Goal: Task Accomplishment & Management: Complete application form

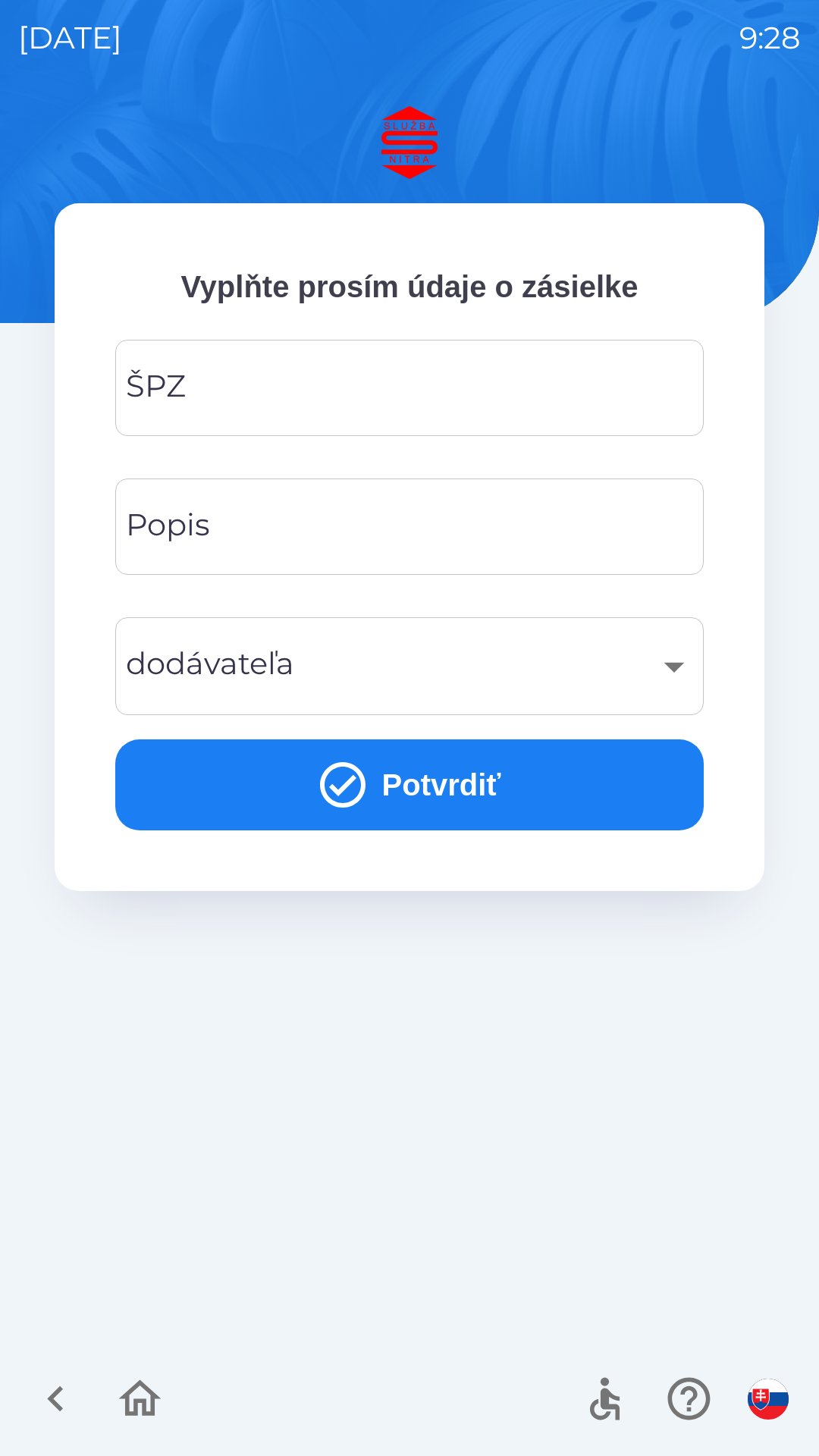
click at [481, 387] on input "ŠPZ" at bounding box center [409, 388] width 552 height 60
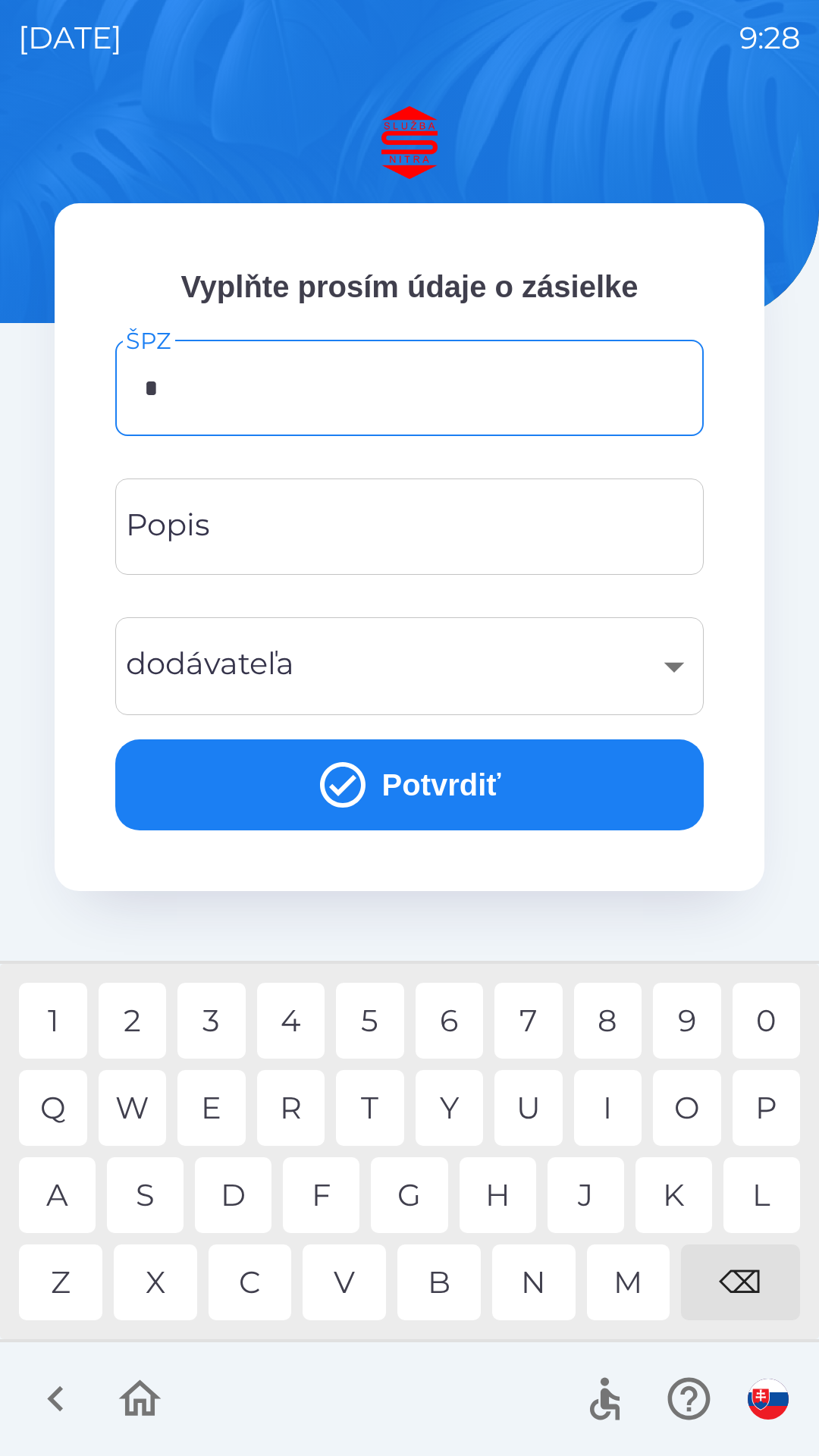
click at [80, 1172] on div "A" at bounding box center [57, 1196] width 77 height 76
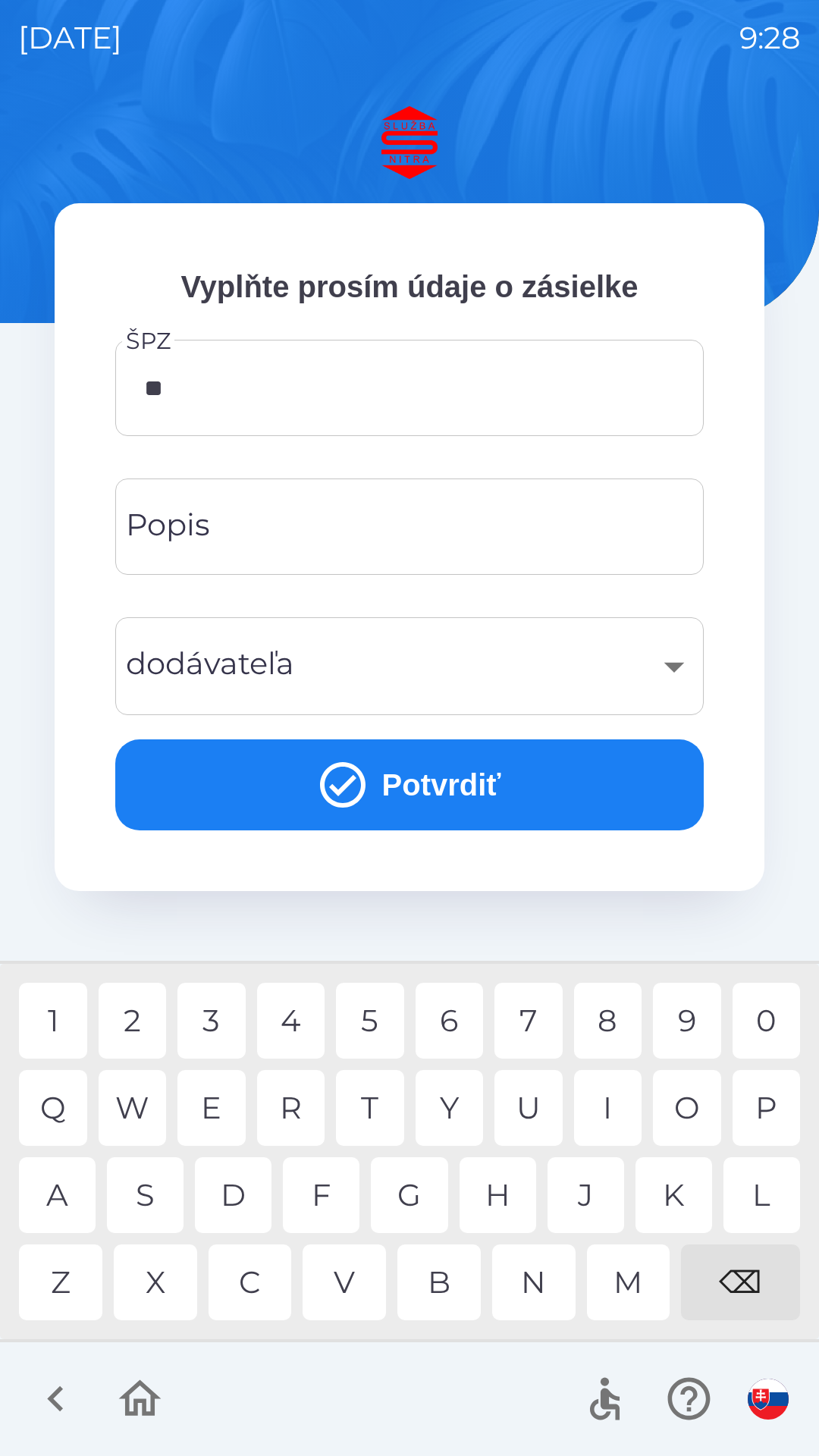
click at [79, 1191] on div "A" at bounding box center [57, 1196] width 77 height 76
click at [601, 1019] on div "8" at bounding box center [608, 1021] width 68 height 76
click at [763, 1016] on div "0" at bounding box center [767, 1021] width 68 height 76
click at [527, 1026] on div "7" at bounding box center [528, 1021] width 68 height 76
type input "*******"
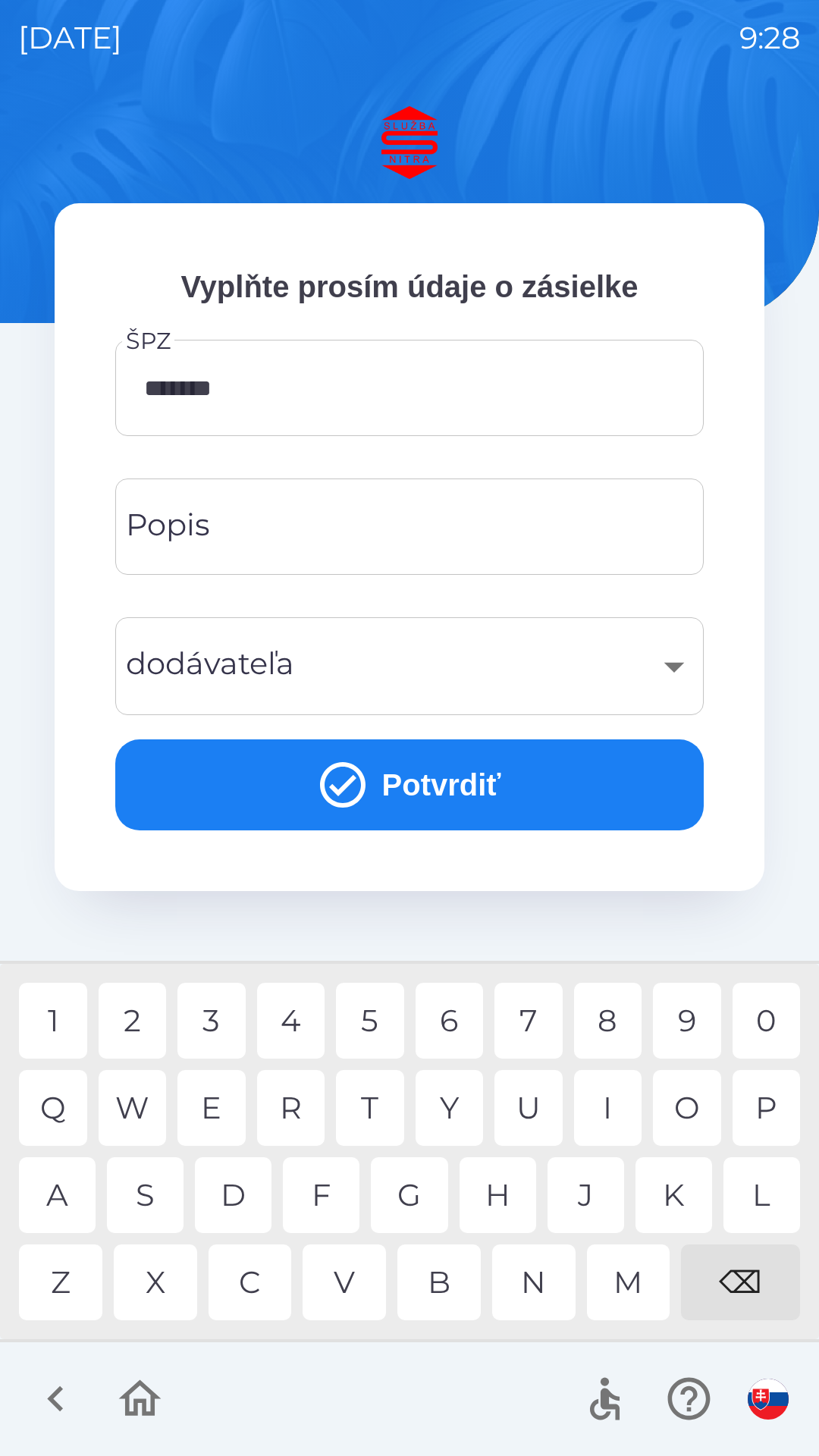
click at [695, 1100] on div "O" at bounding box center [687, 1108] width 68 height 76
click at [381, 533] on input "Popis" at bounding box center [409, 527] width 552 height 60
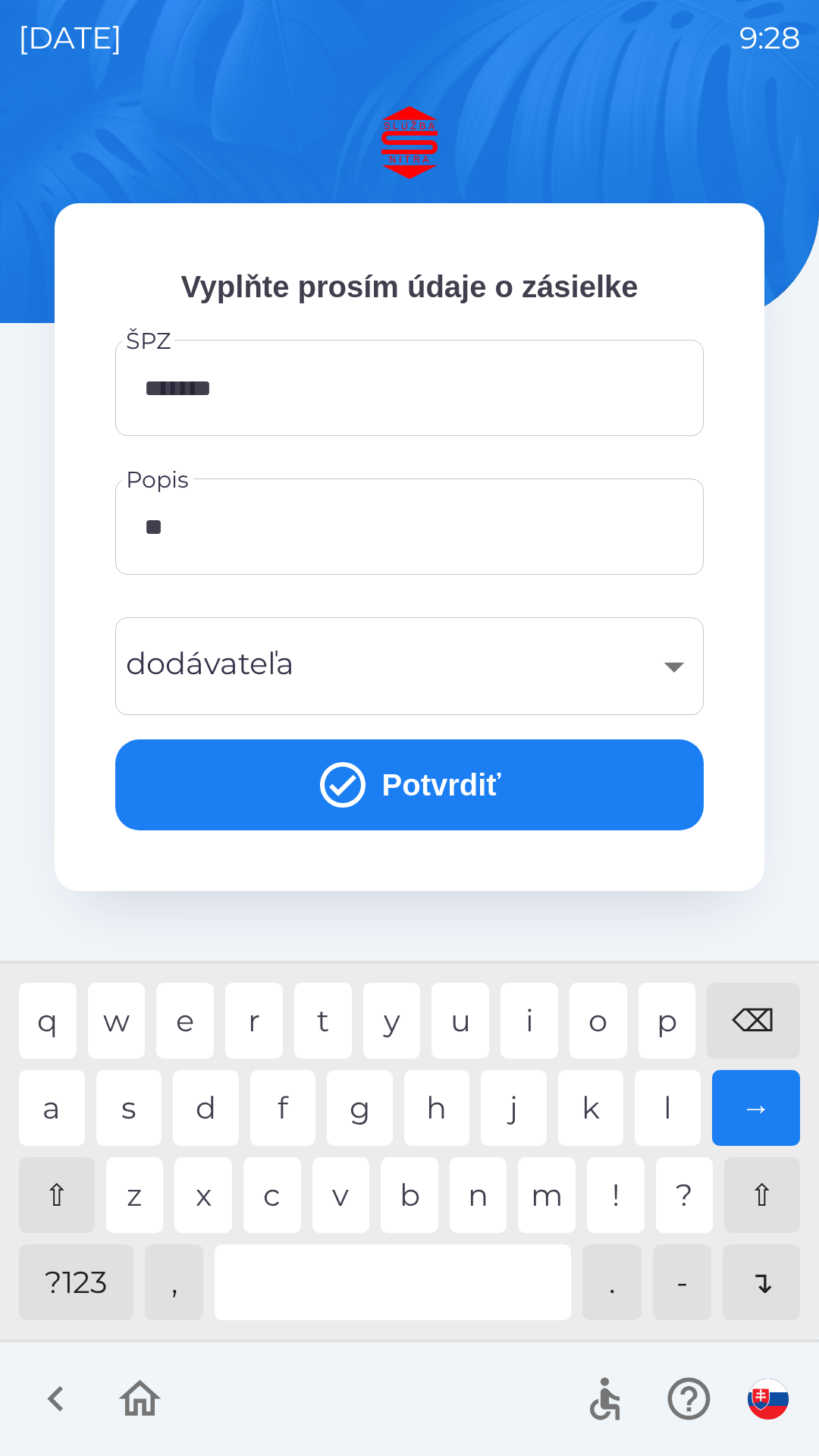
click at [255, 1020] on div "r" at bounding box center [254, 1021] width 57 height 76
click at [72, 1081] on div "a" at bounding box center [52, 1108] width 66 height 76
click at [65, 1094] on div "a" at bounding box center [52, 1108] width 66 height 76
type input "********"
click at [449, 675] on div "​" at bounding box center [409, 666] width 552 height 62
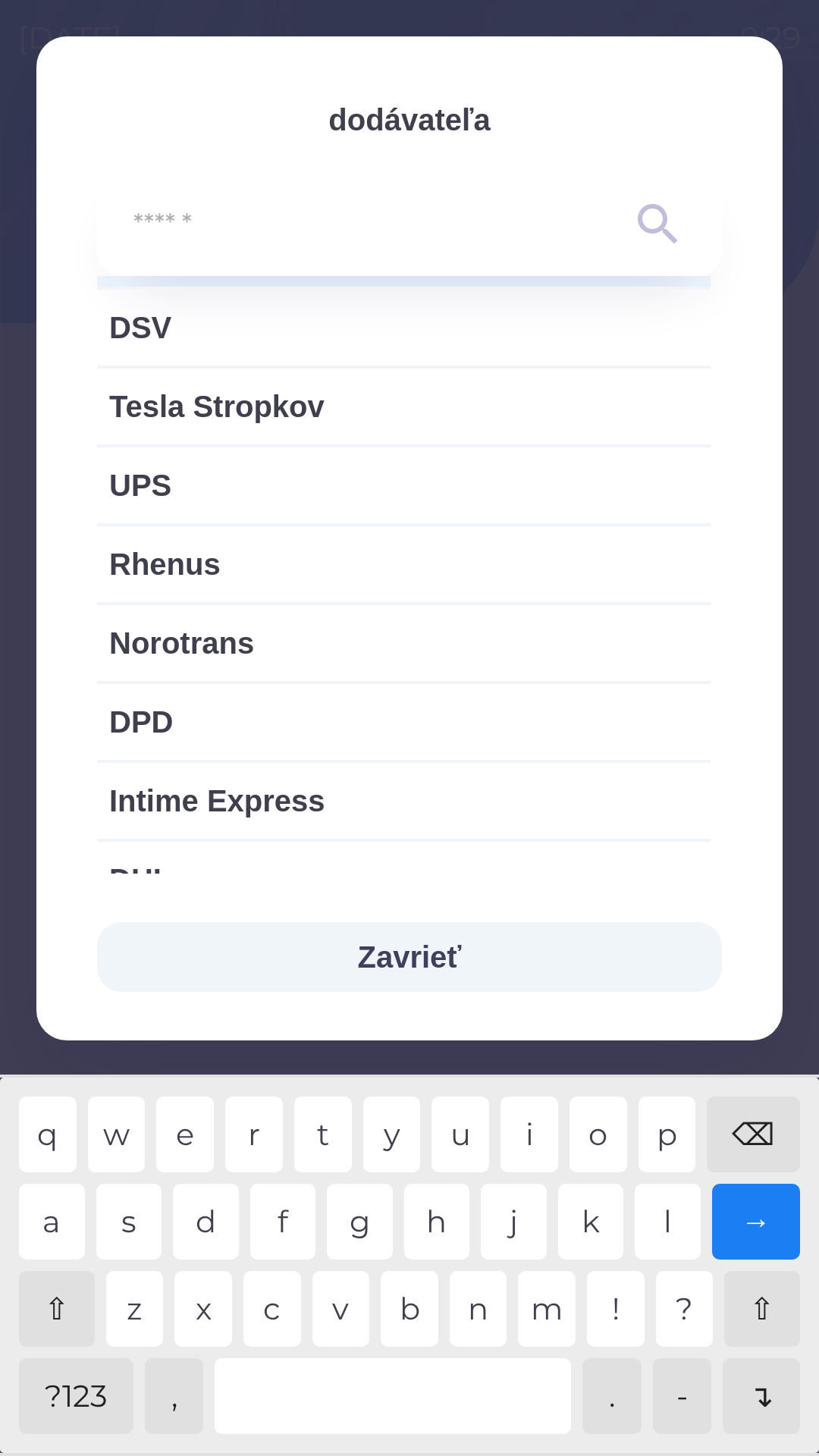
scroll to position [106, 0]
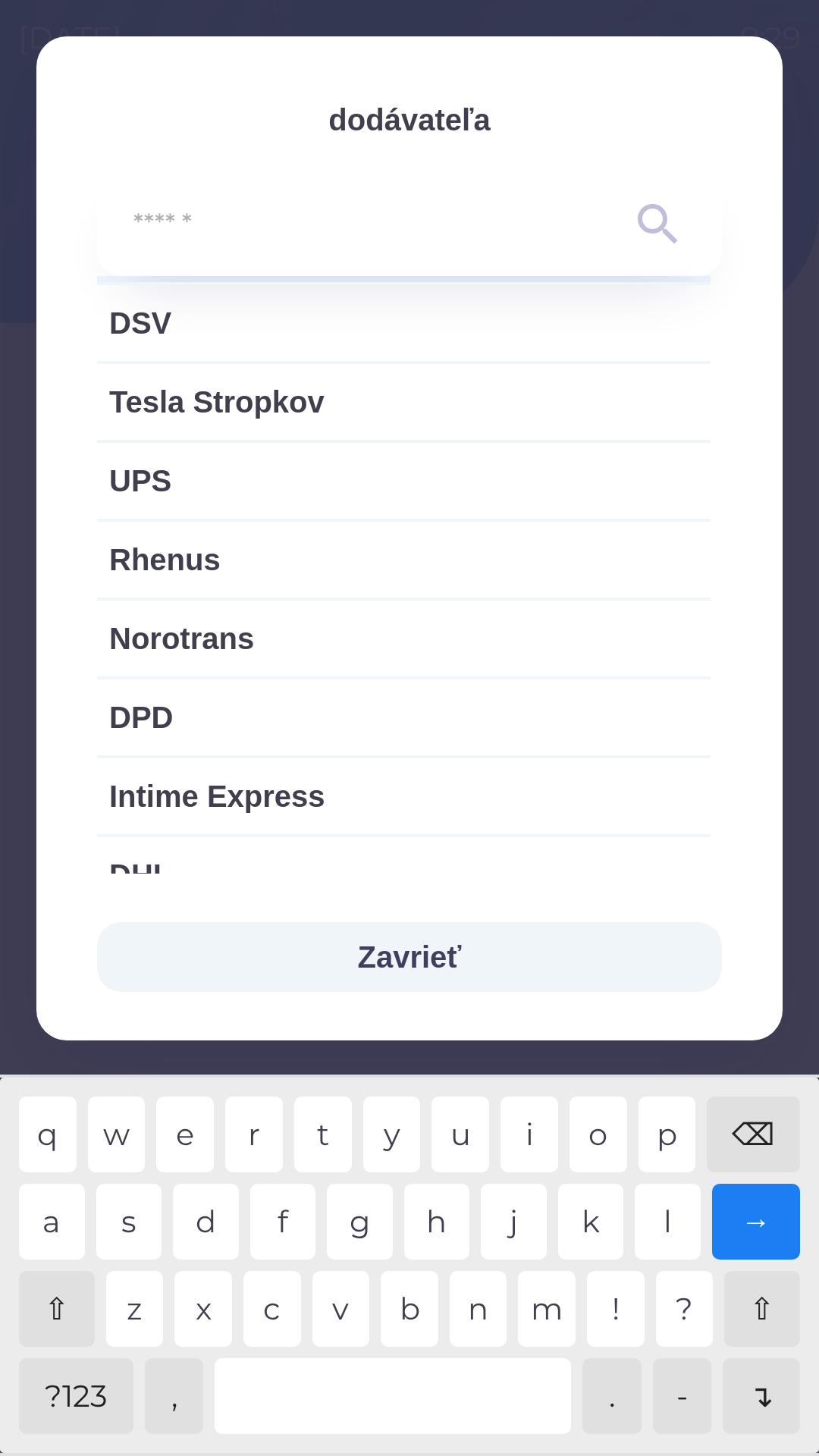
click at [434, 555] on span "Rhenus" at bounding box center [404, 559] width 589 height 46
type input "***"
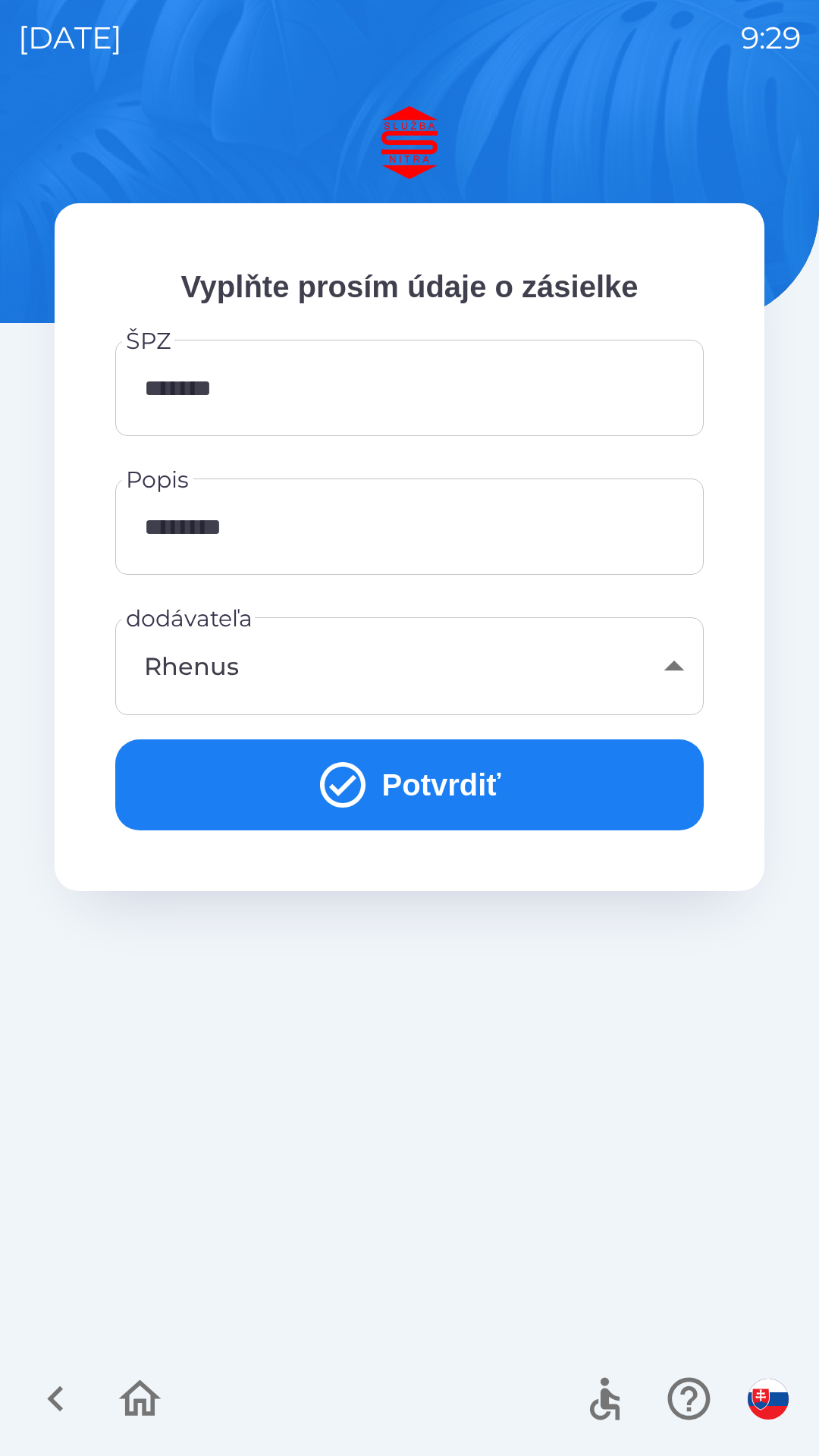
click at [565, 792] on button "Potvrdiť" at bounding box center [410, 785] width 589 height 91
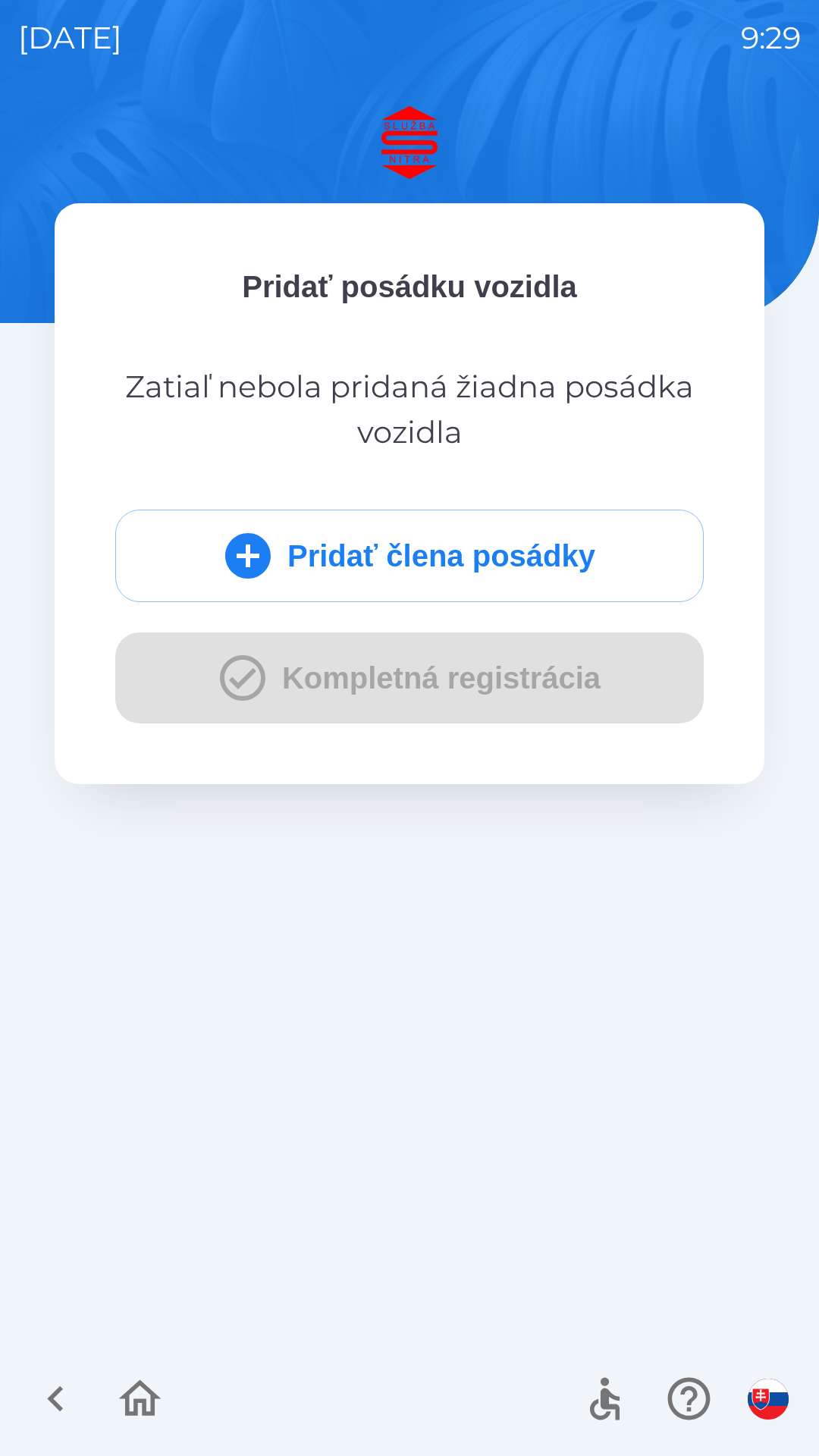
click at [556, 572] on button "Pridať člena posádky" at bounding box center [410, 556] width 589 height 93
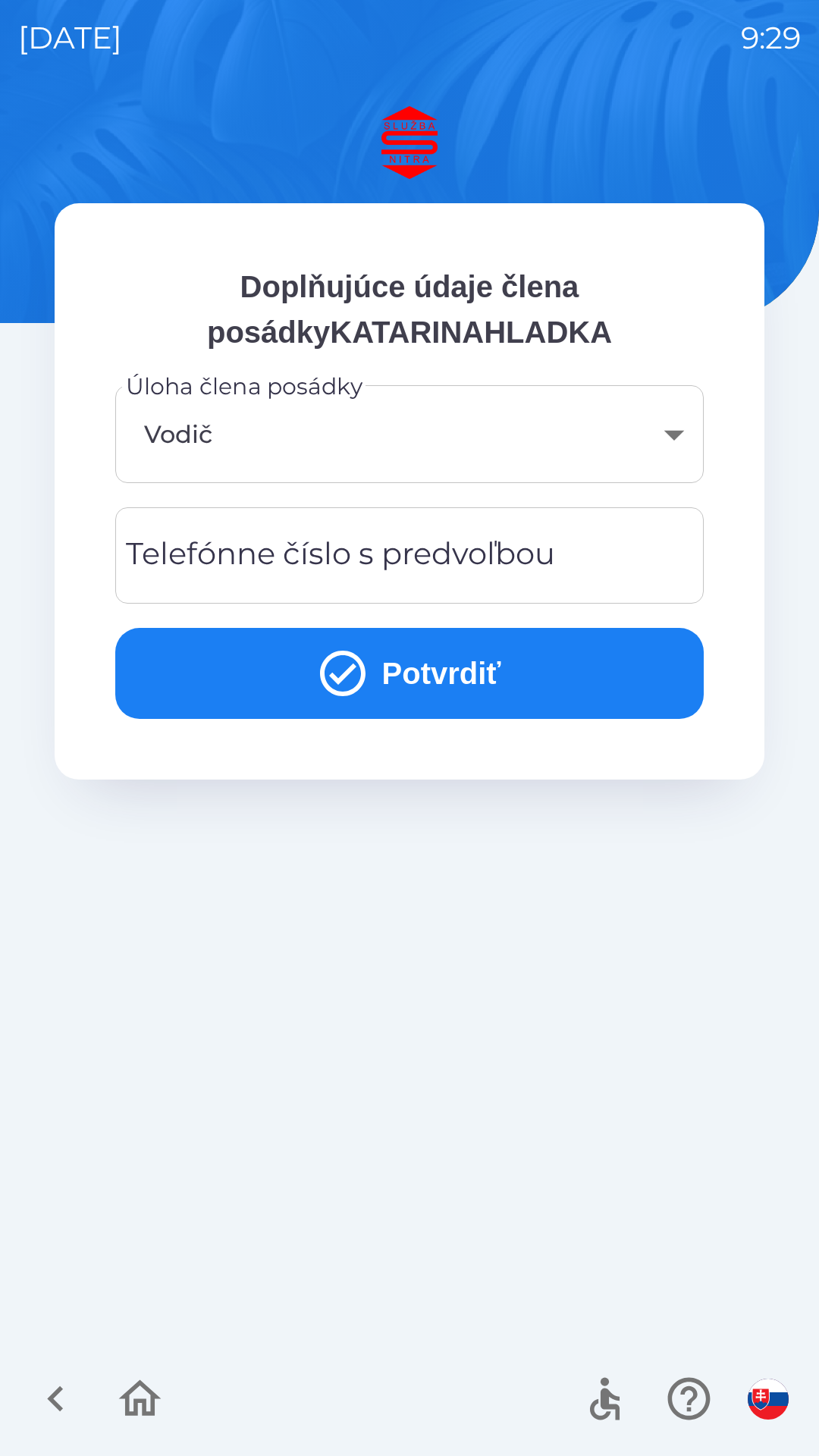
click at [529, 560] on div "Telefónne číslo s predvoľbou Telefónne číslo s predvoľbou" at bounding box center [410, 555] width 589 height 96
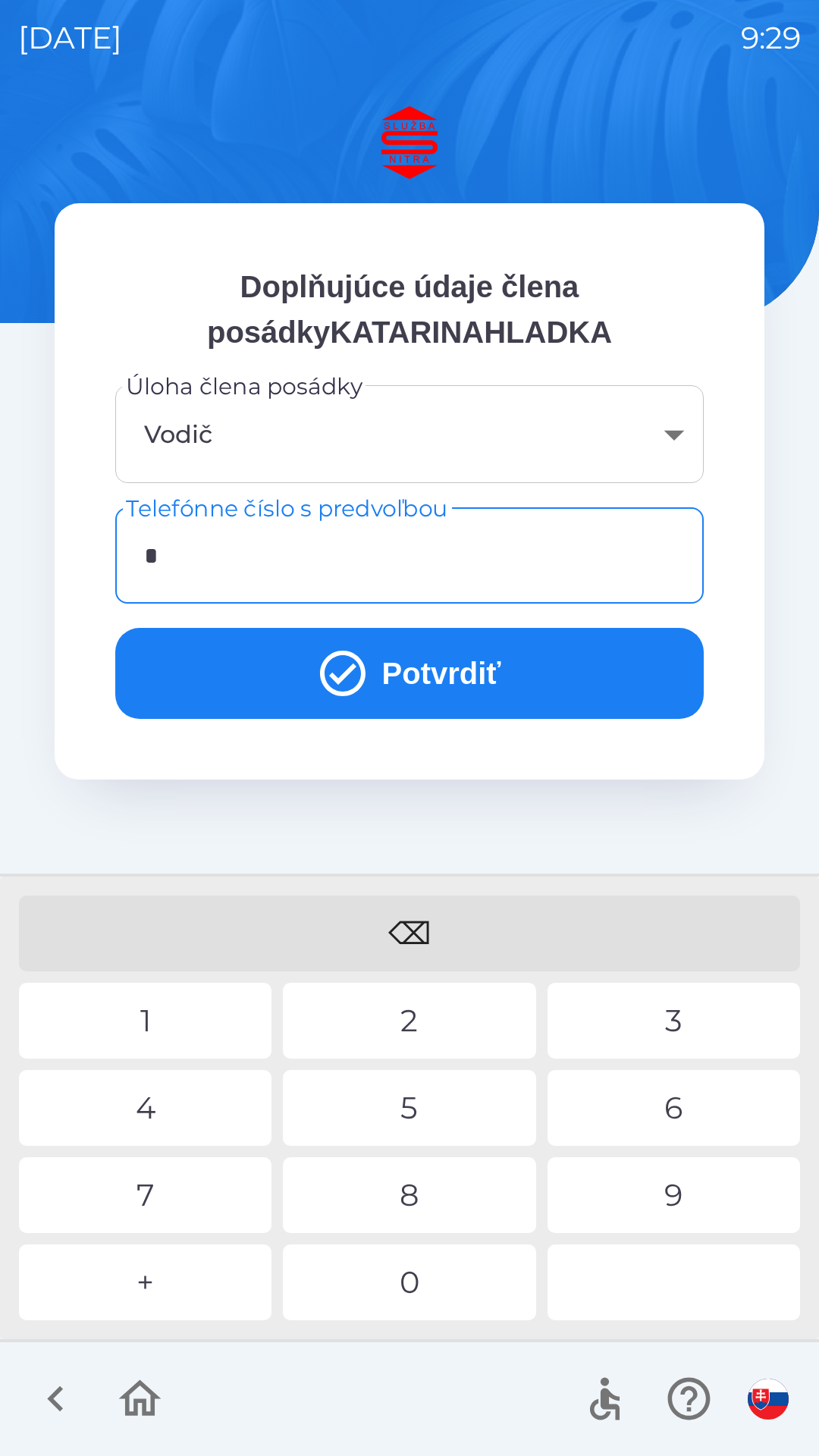
click at [199, 1270] on div "+" at bounding box center [146, 1282] width 253 height 76
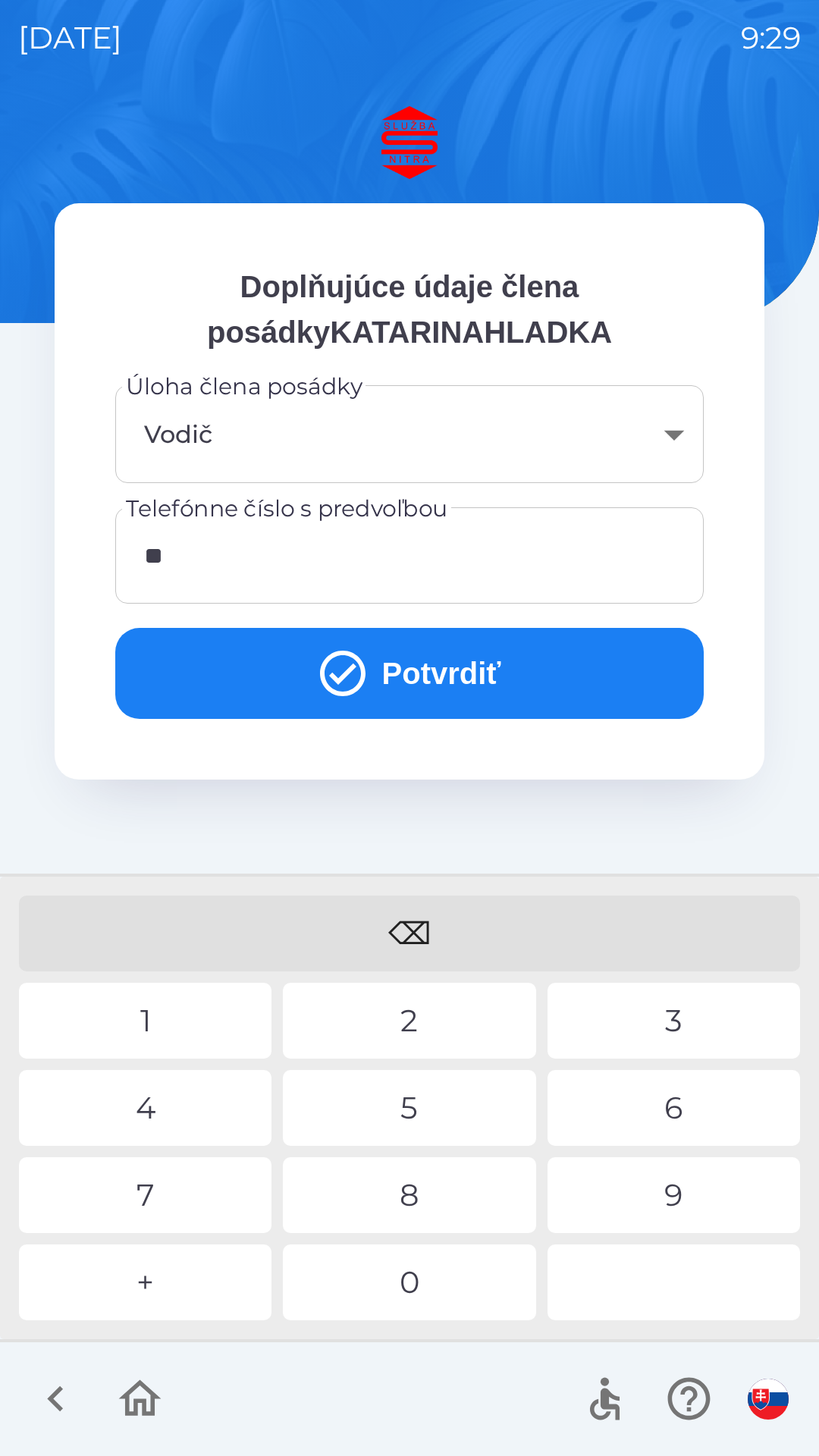
click at [185, 1109] on div "4" at bounding box center [146, 1108] width 253 height 76
click at [208, 1009] on div "1" at bounding box center [146, 1021] width 253 height 76
click at [645, 1196] on div "9" at bounding box center [674, 1196] width 253 height 76
click at [217, 1113] on div "4" at bounding box center [146, 1108] width 253 height 76
click at [206, 1106] on div "4" at bounding box center [146, 1108] width 253 height 76
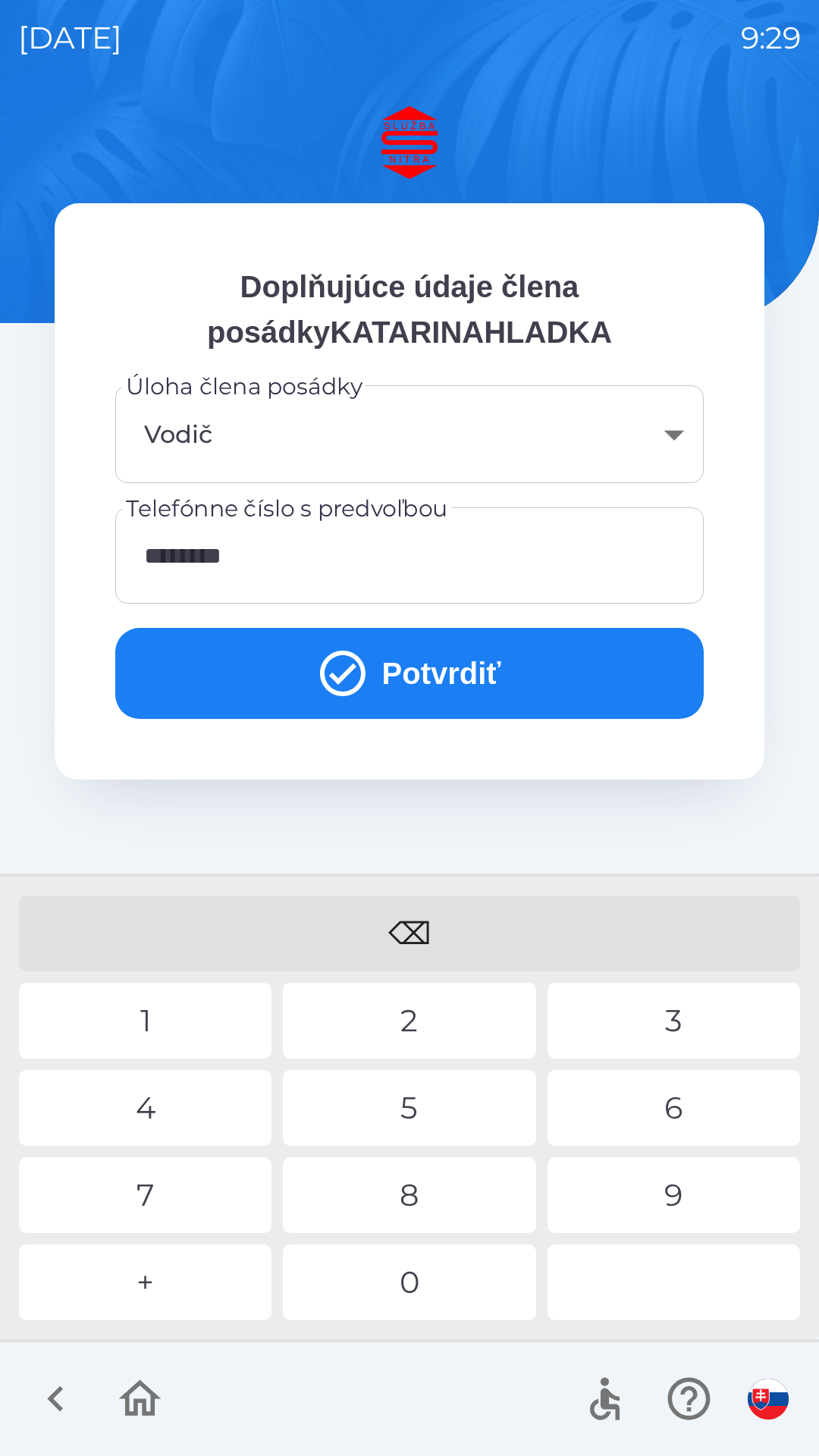
click at [657, 1015] on div "3" at bounding box center [674, 1021] width 253 height 76
click at [221, 1201] on div "7" at bounding box center [146, 1196] width 253 height 76
click at [219, 549] on input "**********" at bounding box center [409, 555] width 552 height 60
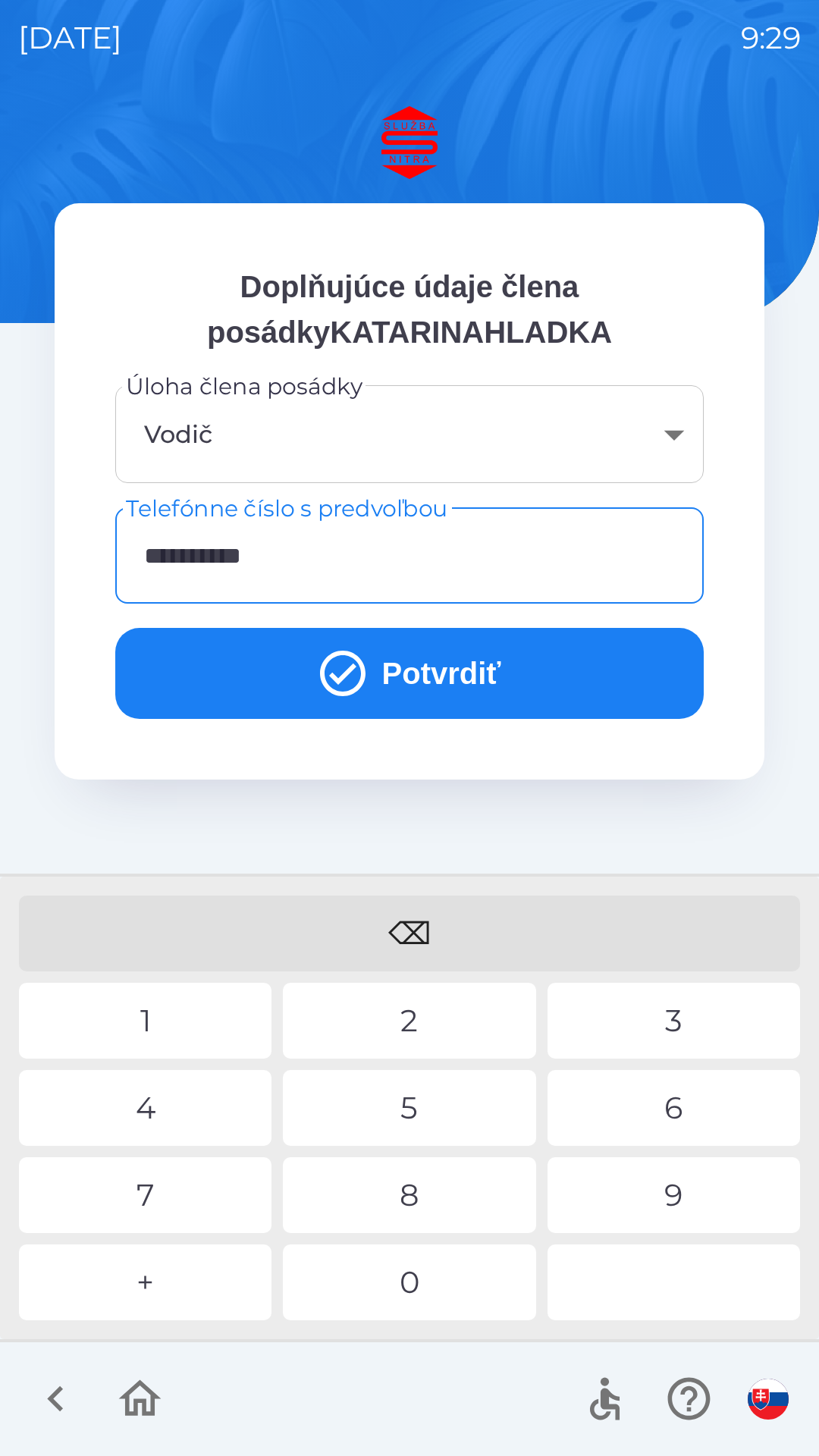
click at [251, 554] on input "**********" at bounding box center [409, 555] width 552 height 60
click at [308, 549] on input "**********" at bounding box center [409, 555] width 552 height 60
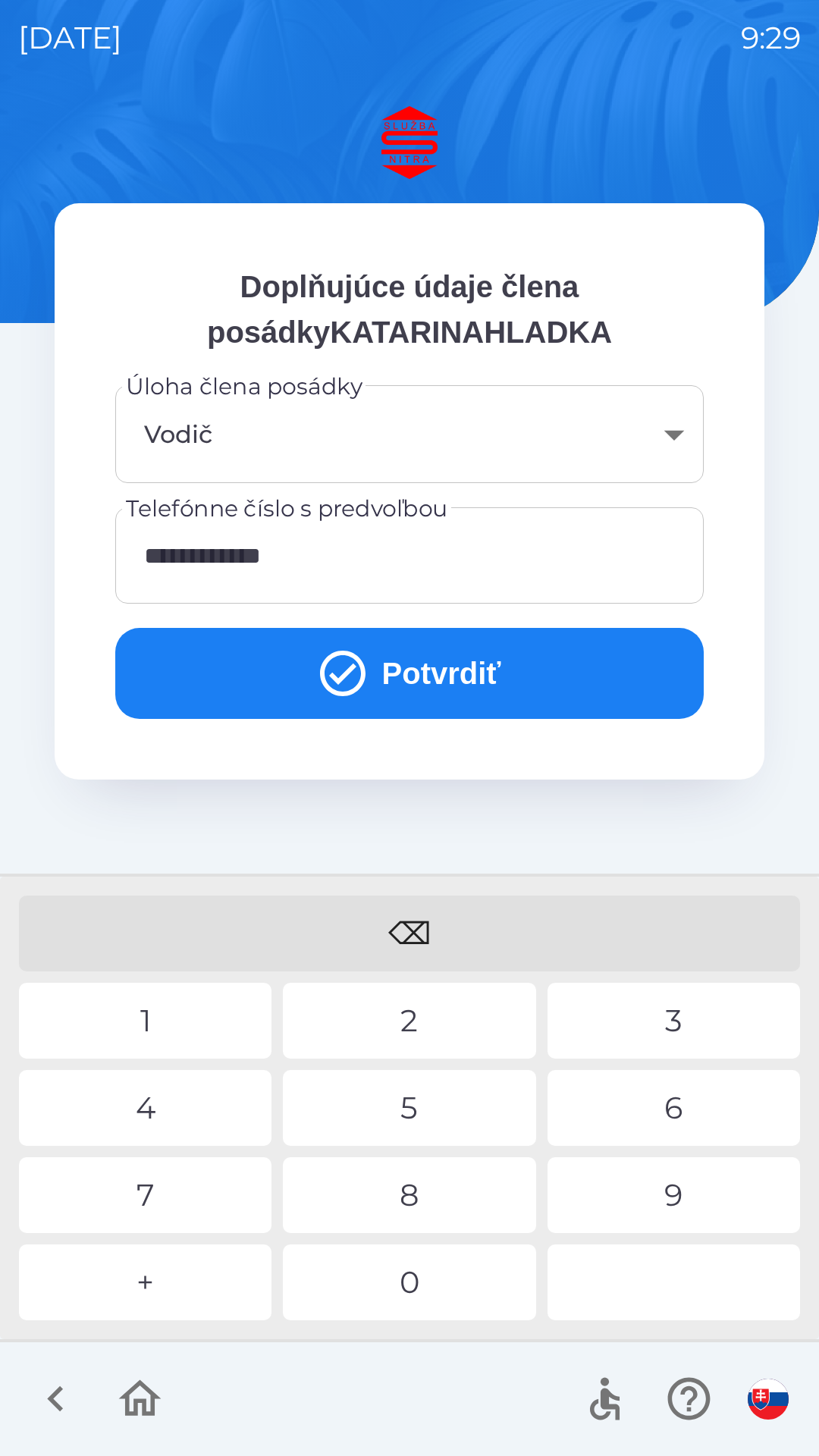
click at [188, 1006] on div "1" at bounding box center [146, 1021] width 253 height 76
type input "**********"
click at [503, 664] on button "Potvrdiť" at bounding box center [410, 673] width 589 height 91
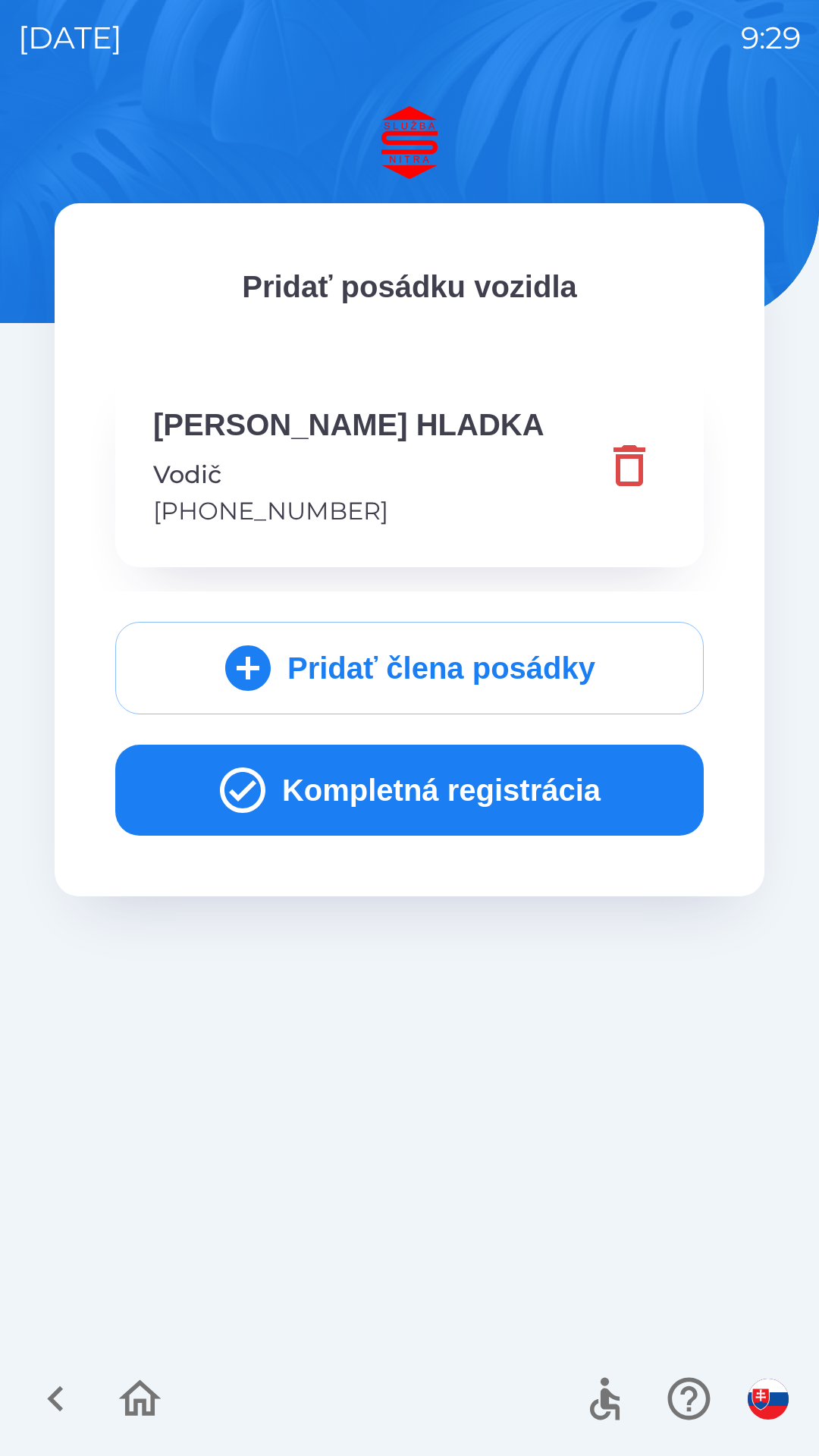
click at [540, 798] on button "Kompletná registrácia" at bounding box center [410, 790] width 589 height 91
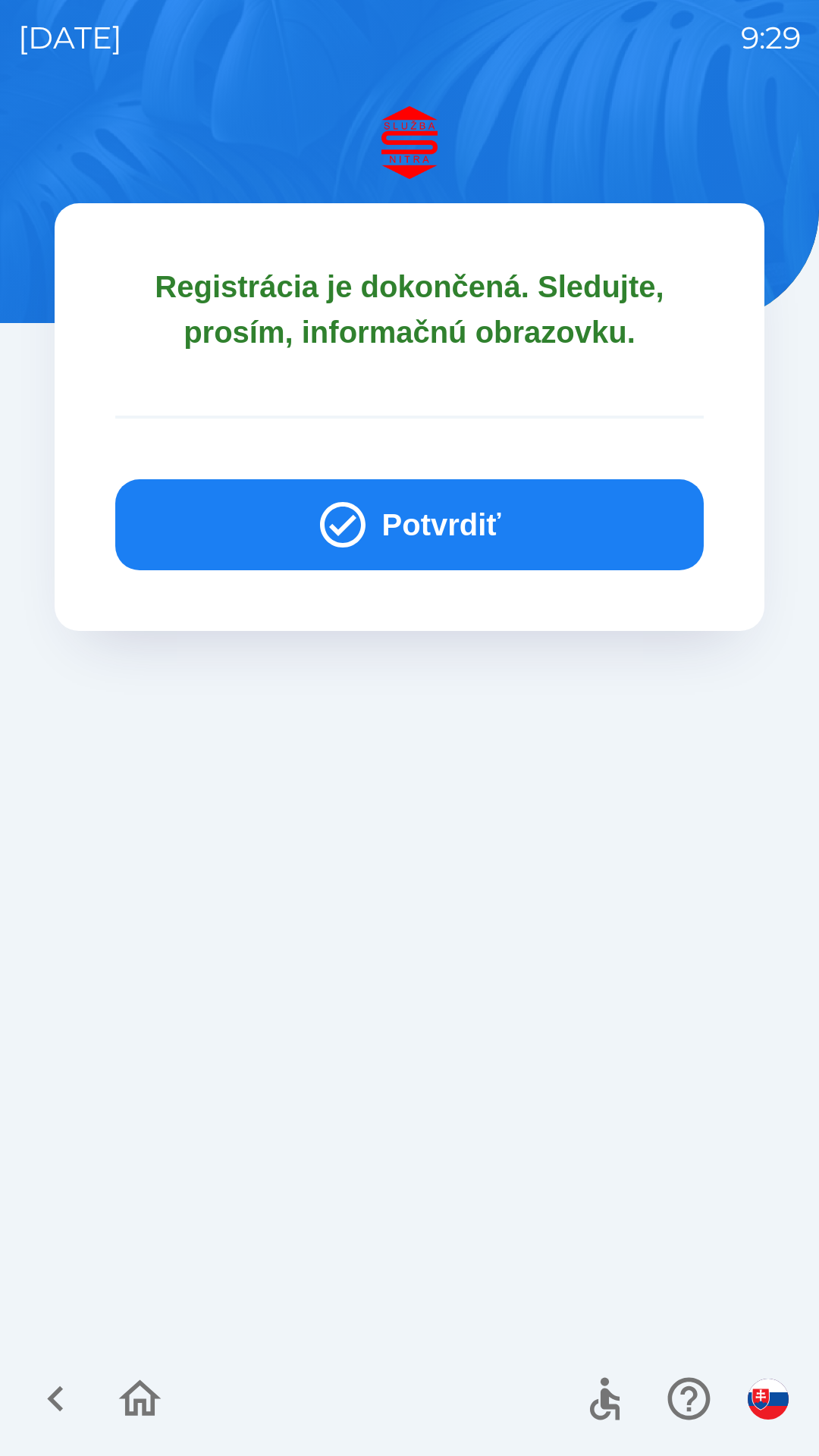
click at [610, 537] on button "Potvrdiť" at bounding box center [410, 525] width 589 height 91
